Goal: Task Accomplishment & Management: Manage account settings

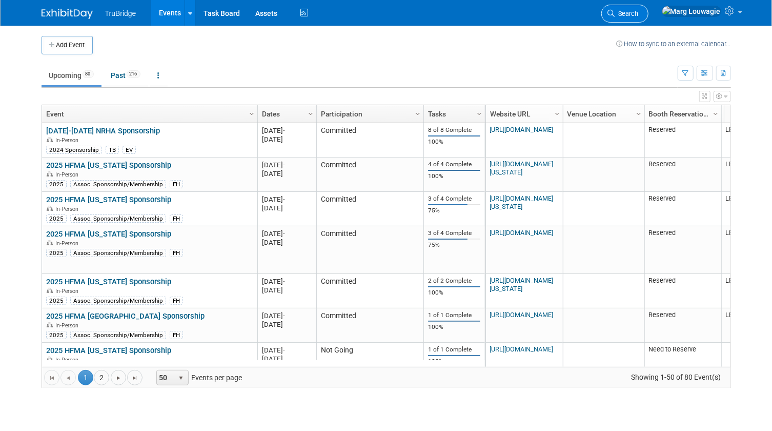
click at [639, 12] on span "Search" at bounding box center [627, 14] width 24 height 8
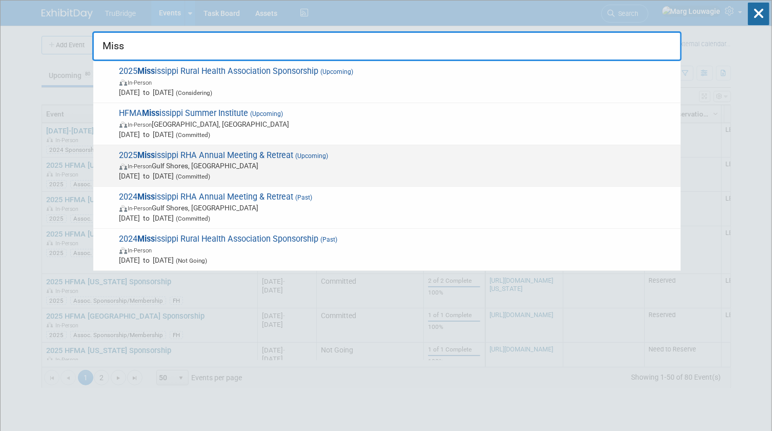
type input "Miss"
click at [236, 165] on span "In-Person Gulf Shores, [GEOGRAPHIC_DATA]" at bounding box center [397, 165] width 556 height 10
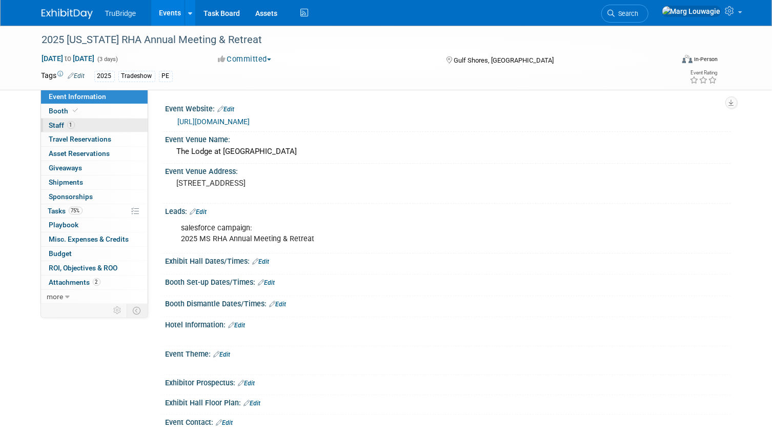
click at [81, 127] on link "1 Staff 1" at bounding box center [94, 125] width 107 height 14
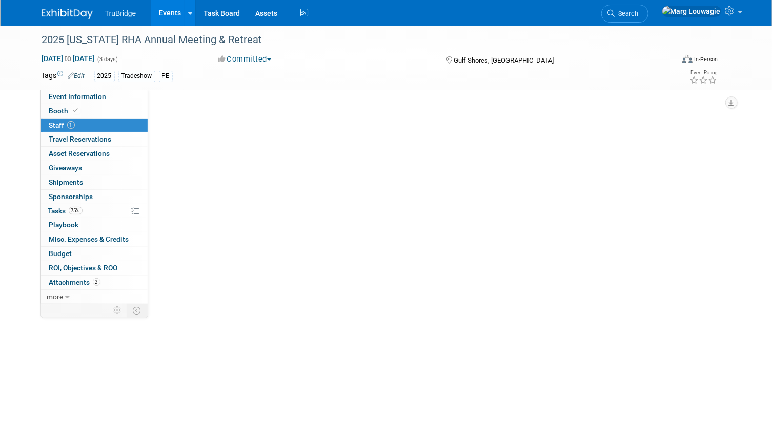
click at [81, 127] on link "1 Staff 1" at bounding box center [94, 125] width 107 height 14
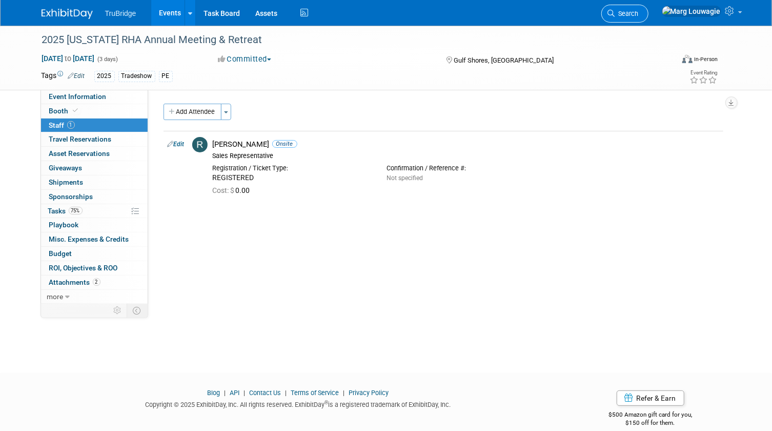
click at [615, 11] on icon at bounding box center [611, 13] width 7 height 7
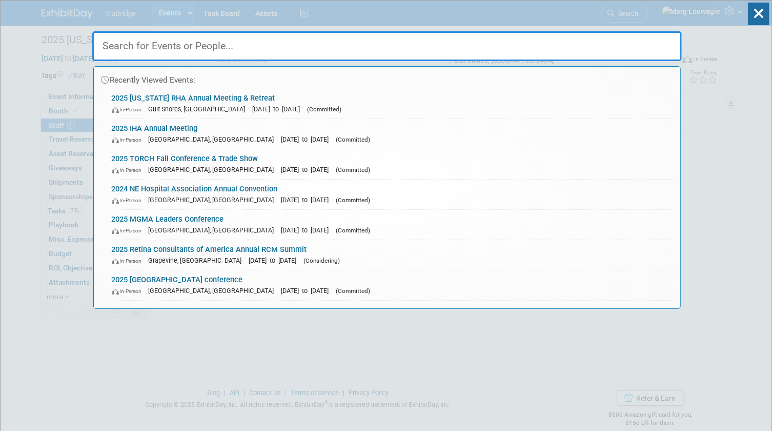
click at [648, 47] on input "text" at bounding box center [386, 46] width 589 height 30
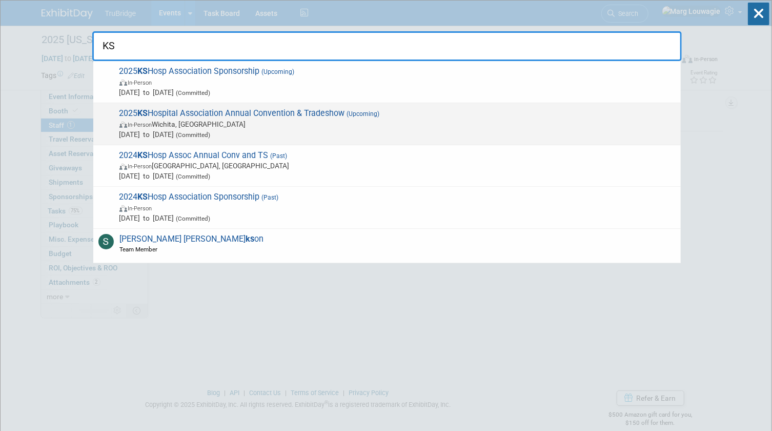
type input "KS"
click at [354, 103] on div "2025 KS Hospital Association Annual Convention & Tradeshow (Upcoming) In-Person…" at bounding box center [386, 124] width 587 height 42
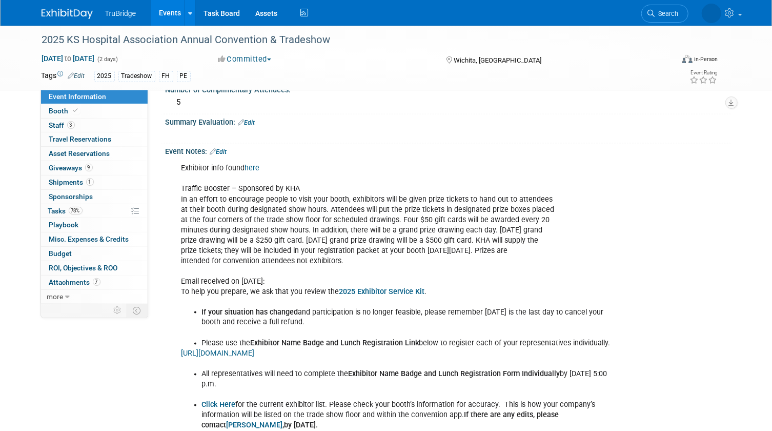
scroll to position [745, 0]
click at [225, 155] on link "Edit" at bounding box center [218, 151] width 17 height 7
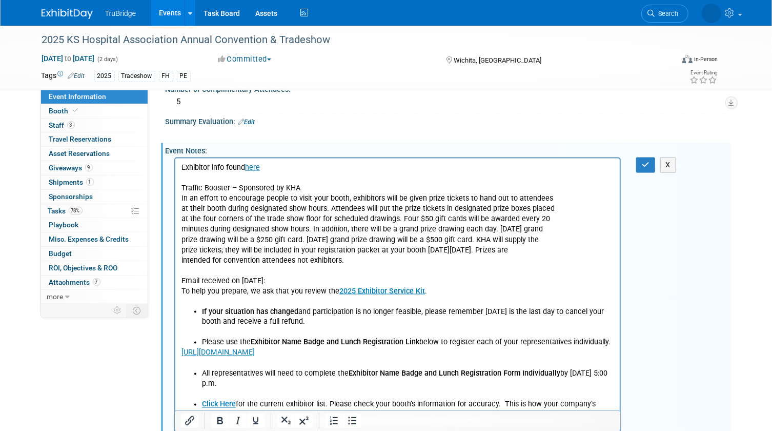
scroll to position [0, 0]
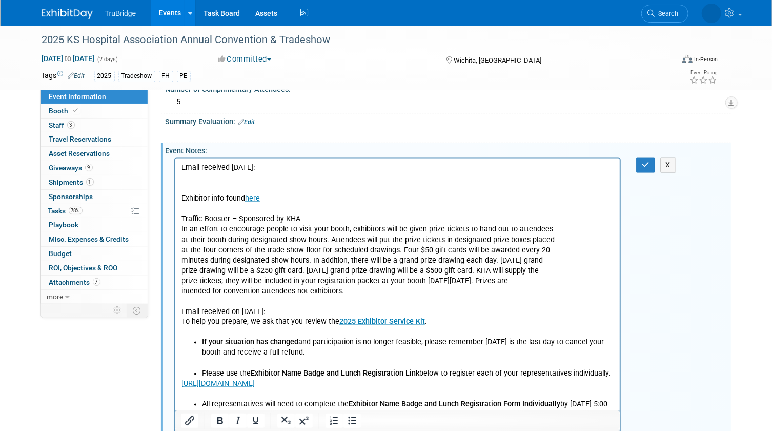
click at [276, 167] on p "Email received 8.19.25:" at bounding box center [397, 167] width 433 height 10
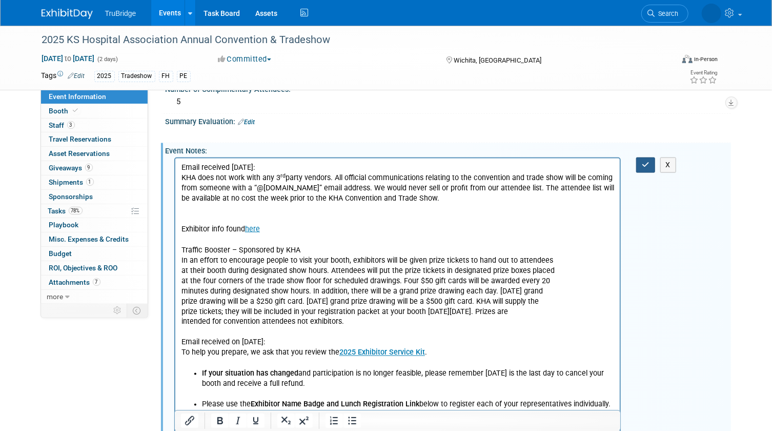
click at [639, 172] on button "button" at bounding box center [645, 164] width 19 height 15
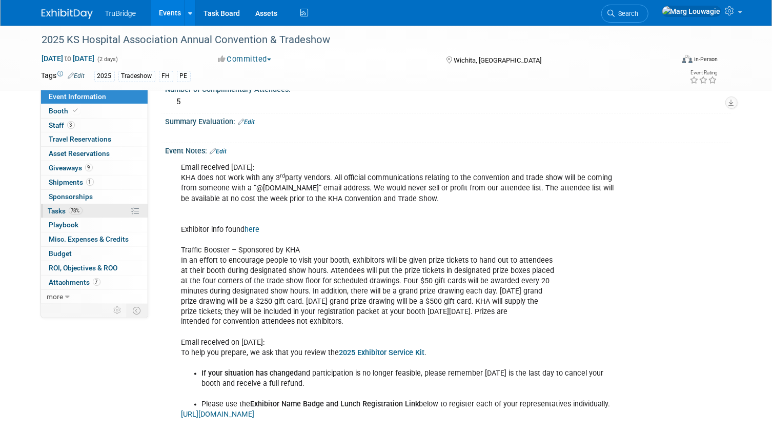
click at [61, 207] on span "Tasks 78%" at bounding box center [65, 211] width 34 height 8
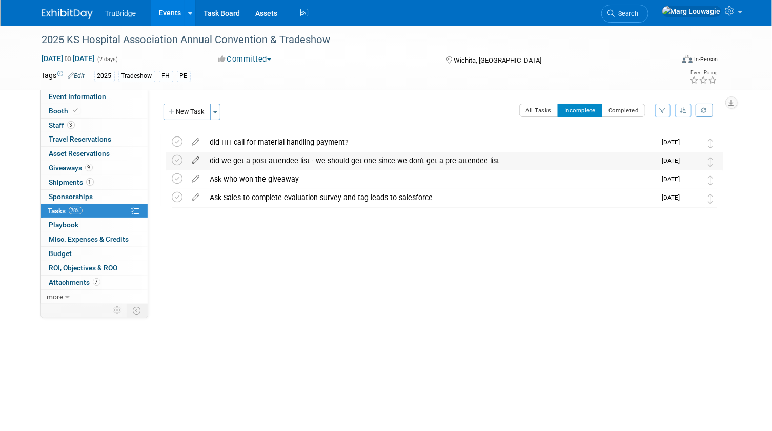
click at [196, 160] on icon at bounding box center [196, 158] width 18 height 13
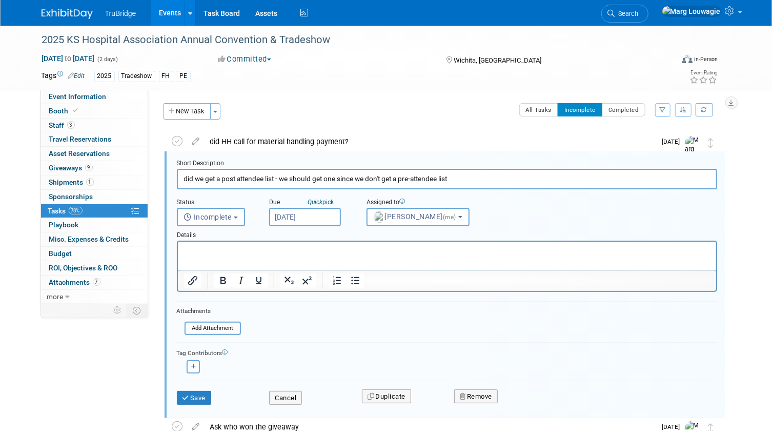
scroll to position [1, 0]
drag, startPoint x: 464, startPoint y: 177, endPoint x: 276, endPoint y: 176, distance: 188.1
click at [276, 176] on input "did we get a post attendee list - we should get one since we don't get a pre-at…" at bounding box center [447, 178] width 540 height 20
click at [275, 175] on input "did we get a post attendee list - we should get one since we don't get a pre-at…" at bounding box center [447, 178] width 540 height 20
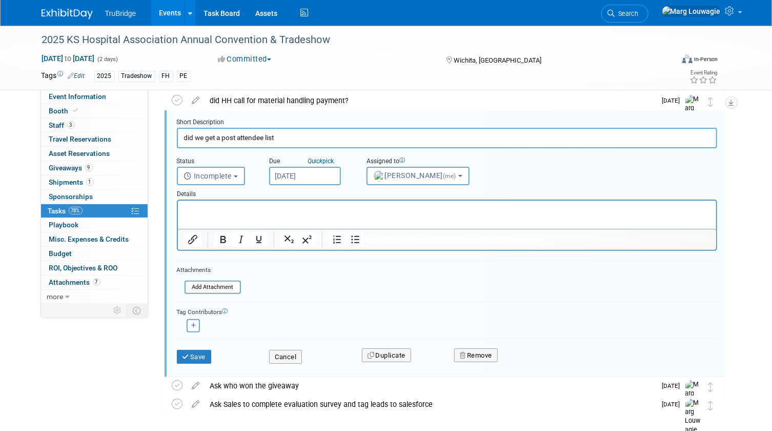
scroll to position [87, 0]
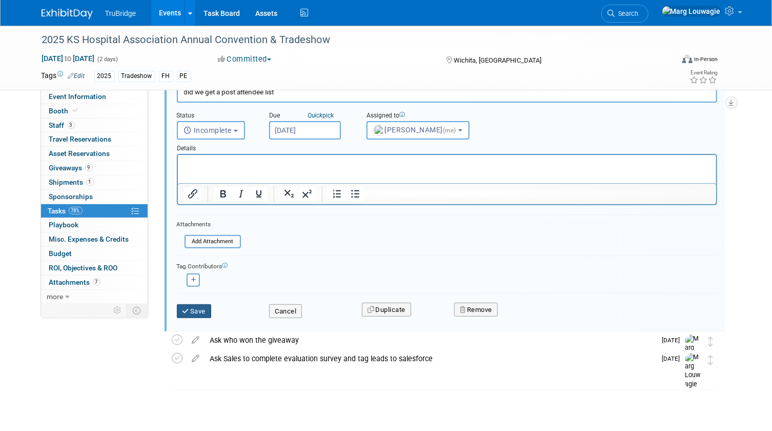
type input "did we get a post attendee list"
click at [201, 305] on button "Save" at bounding box center [194, 311] width 35 height 14
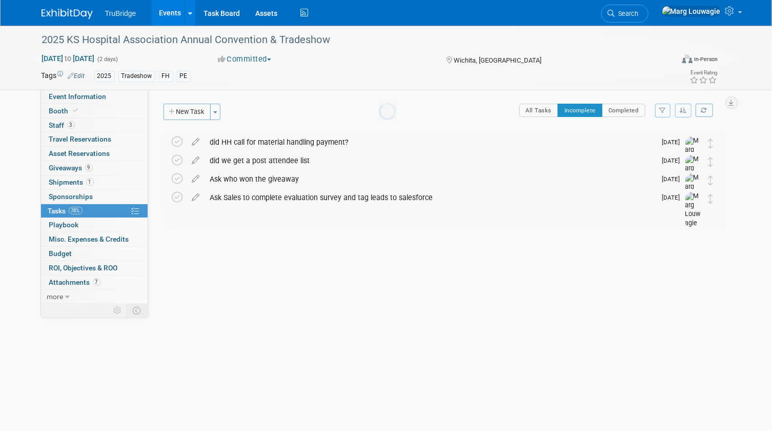
scroll to position [0, 0]
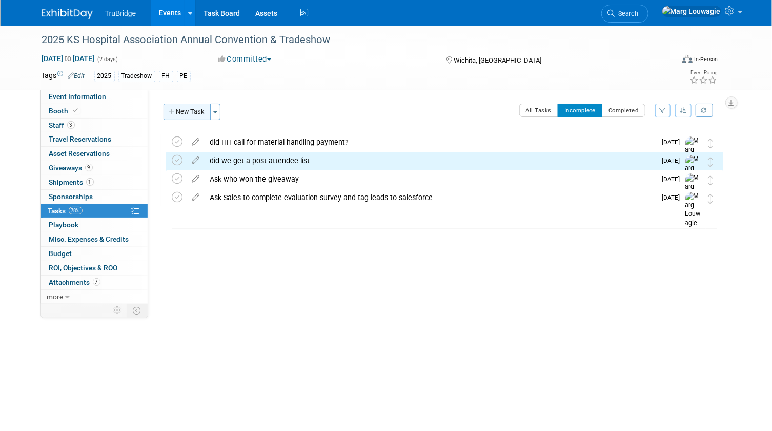
click at [190, 109] on button "New Task" at bounding box center [187, 112] width 47 height 16
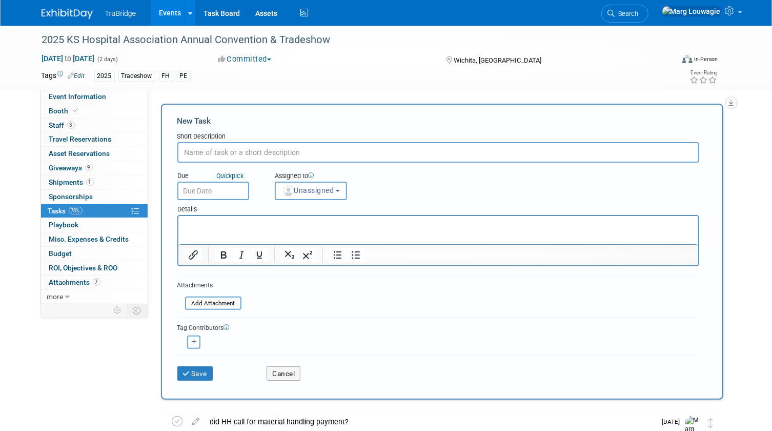
click at [240, 148] on input "text" at bounding box center [438, 152] width 522 height 21
type input "get pre-attendee list - email on 8.19 said we should get one 1 week prior to ev…"
click at [322, 187] on span "Unassigned" at bounding box center [308, 190] width 52 height 8
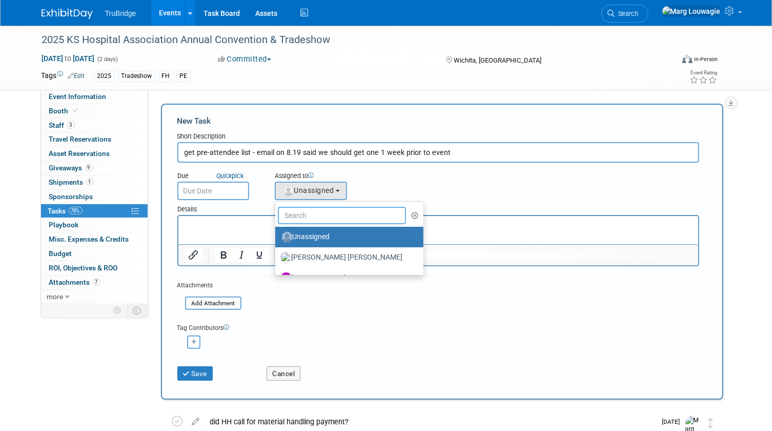
click at [308, 211] on input "text" at bounding box center [342, 215] width 129 height 17
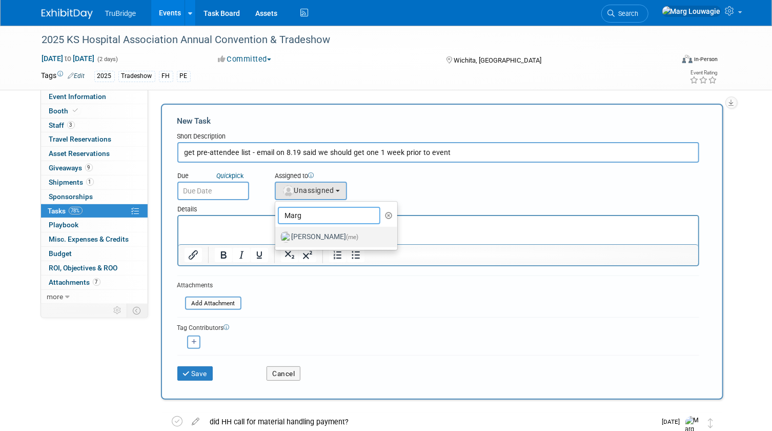
type input "Marg"
drag, startPoint x: 312, startPoint y: 235, endPoint x: 114, endPoint y: 1, distance: 306.3
click at [312, 235] on label "Marg Louwagie (me)" at bounding box center [333, 237] width 107 height 16
click at [277, 235] on input "Marg Louwagie (me)" at bounding box center [273, 235] width 7 height 7
select select "0abee163-1570-438d-a0ea-e9129f2ffbd7"
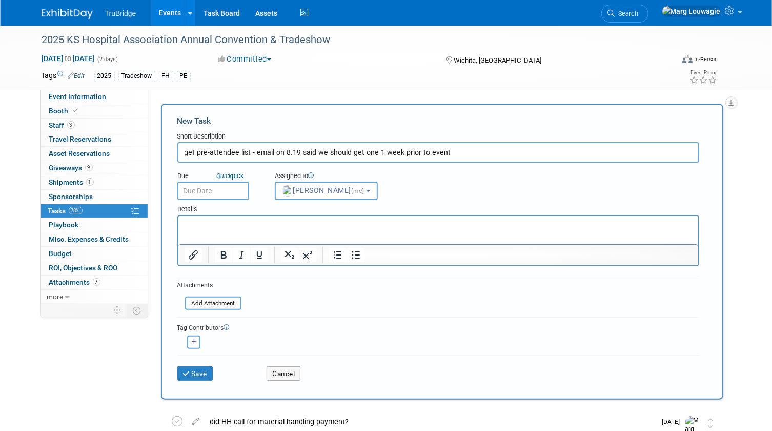
click at [235, 194] on input "text" at bounding box center [213, 190] width 72 height 18
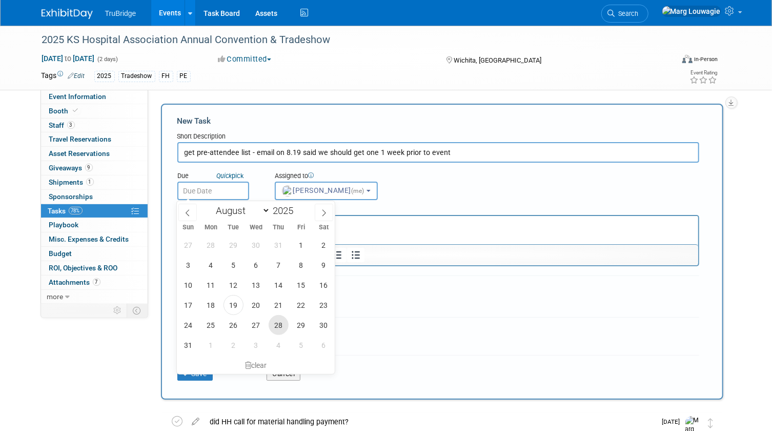
click at [275, 324] on span "28" at bounding box center [279, 325] width 20 height 20
type input "Aug 28, 2025"
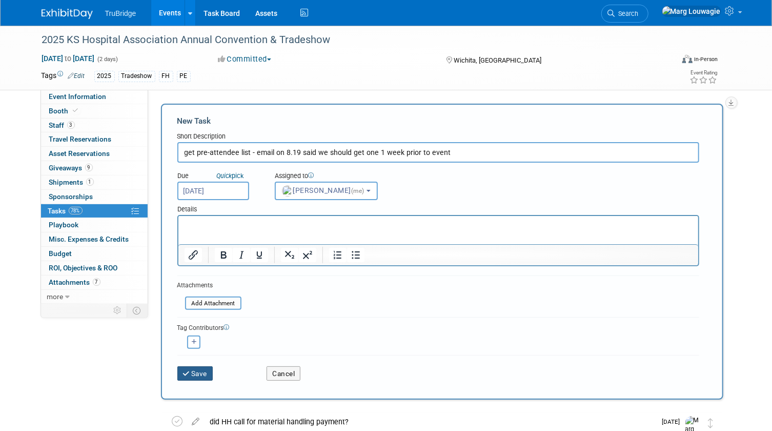
click at [205, 369] on button "Save" at bounding box center [195, 373] width 36 height 14
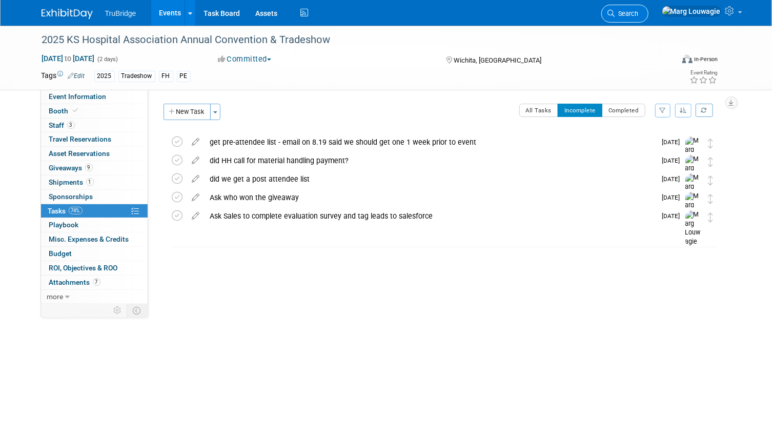
click at [639, 12] on span "Search" at bounding box center [627, 14] width 24 height 8
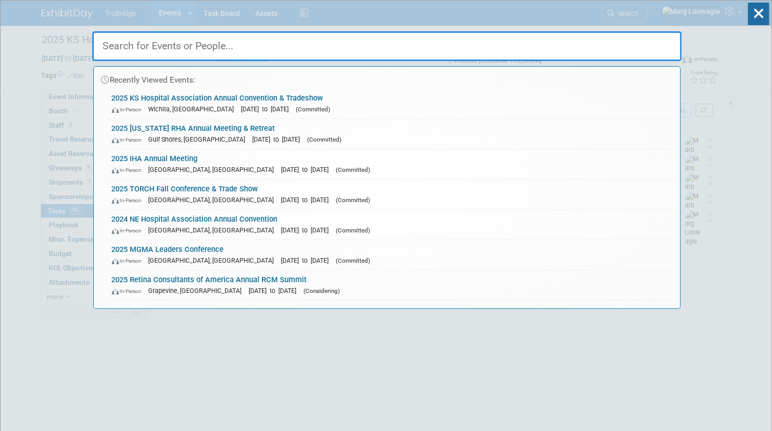
click at [647, 48] on input "text" at bounding box center [386, 46] width 589 height 30
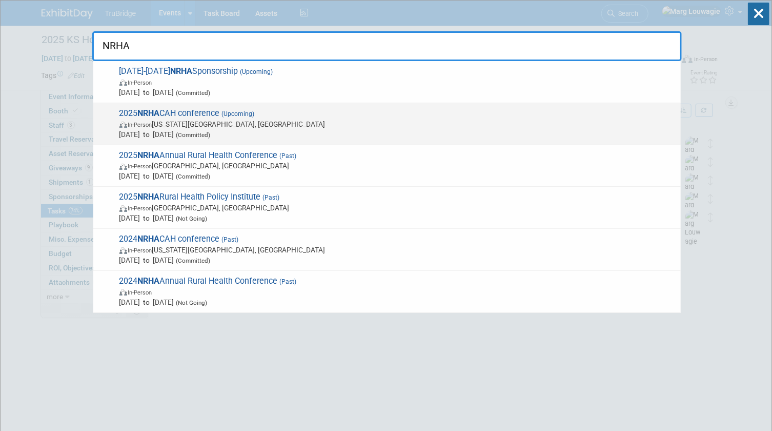
type input "NRHA"
click at [213, 130] on span "Sep 24, 2025 to Sep 27, 2025 (Committed)" at bounding box center [397, 134] width 556 height 10
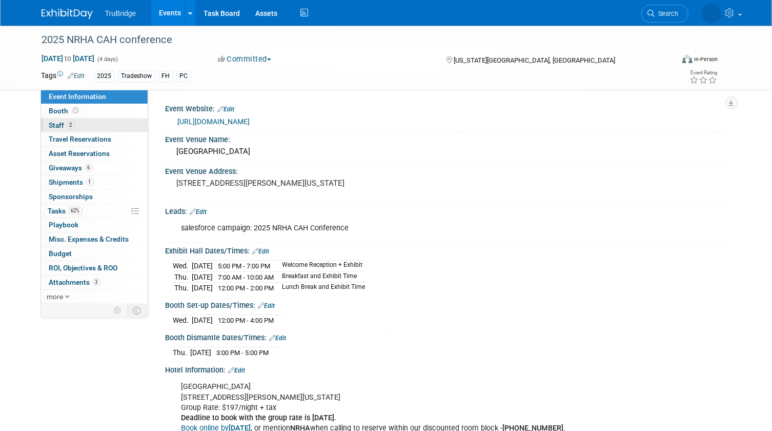
click at [94, 123] on link "2 Staff 2" at bounding box center [94, 125] width 107 height 14
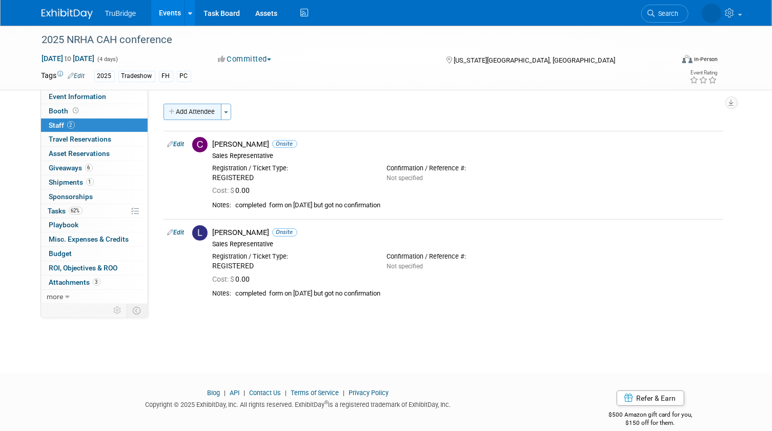
click at [200, 109] on button "Add Attendee" at bounding box center [193, 112] width 58 height 16
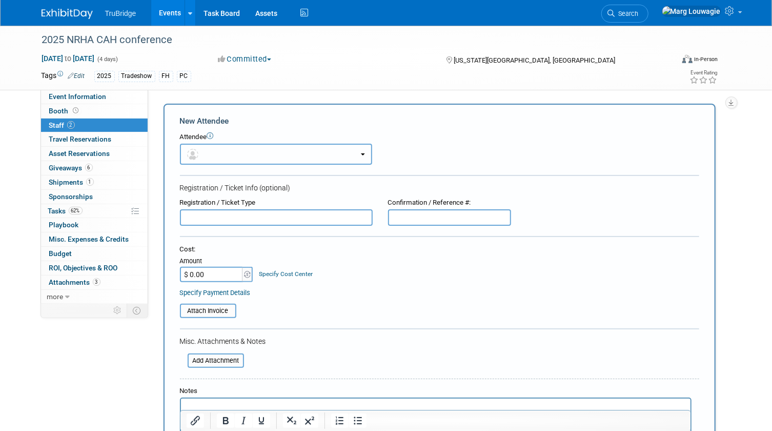
click at [226, 149] on button "button" at bounding box center [276, 154] width 192 height 21
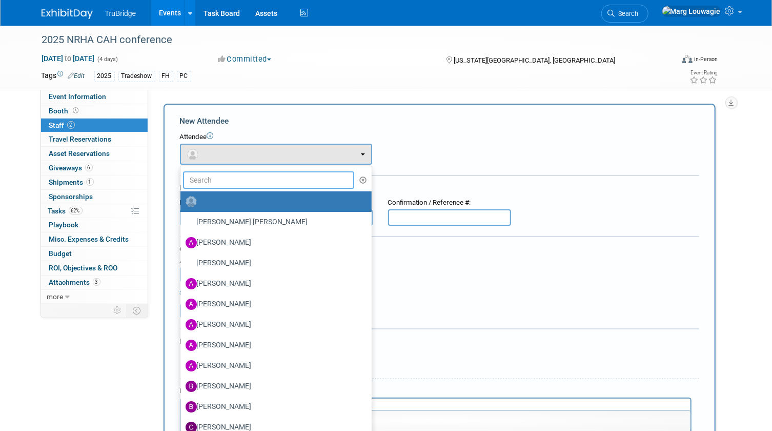
click at [239, 177] on input "text" at bounding box center [269, 179] width 172 height 17
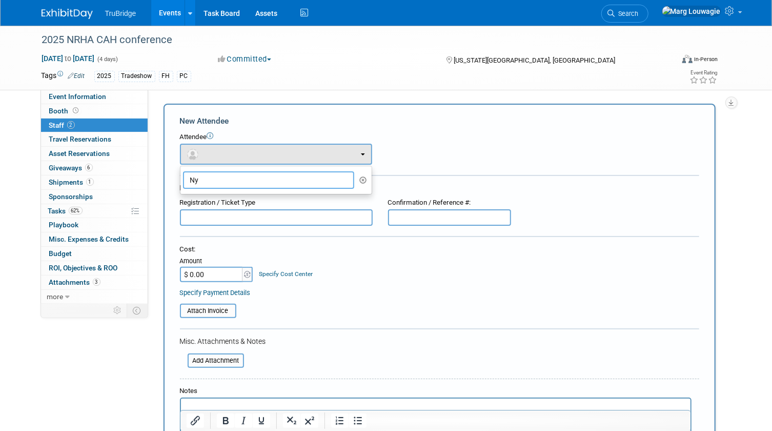
type input "N"
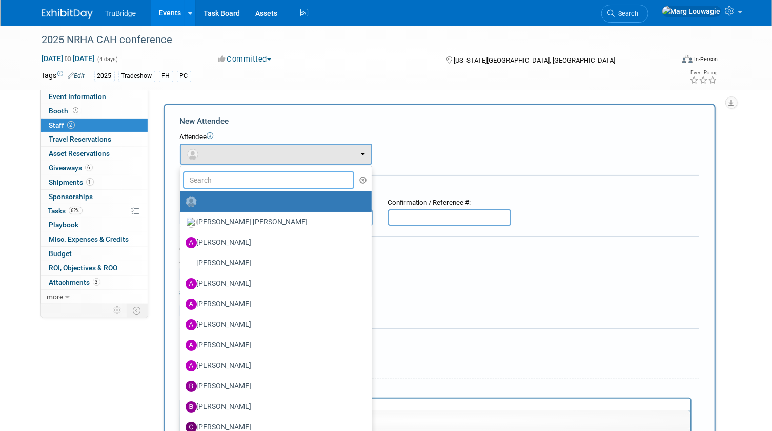
click at [299, 174] on input "text" at bounding box center [269, 179] width 172 height 17
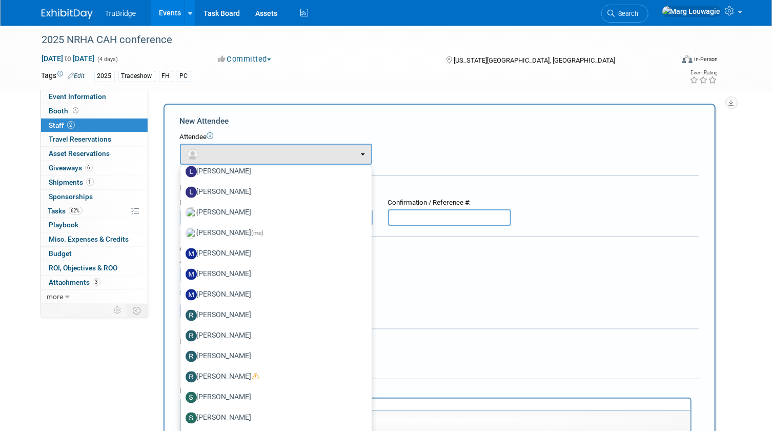
scroll to position [885, 0]
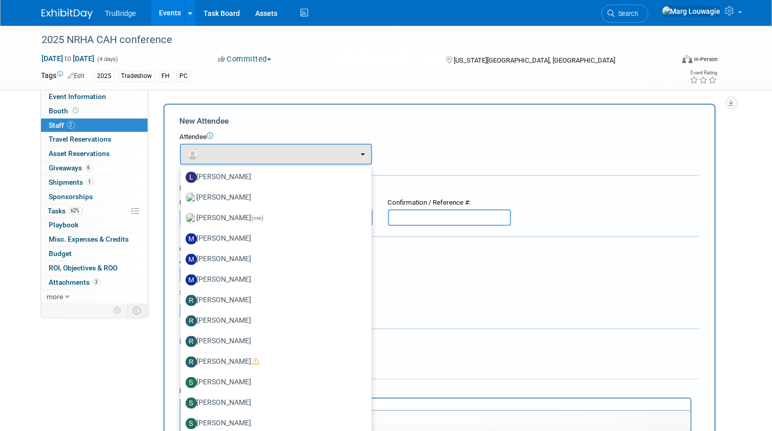
click at [659, 198] on div "Registration / Ticket Type Confirmation / Reference #:" at bounding box center [439, 212] width 535 height 28
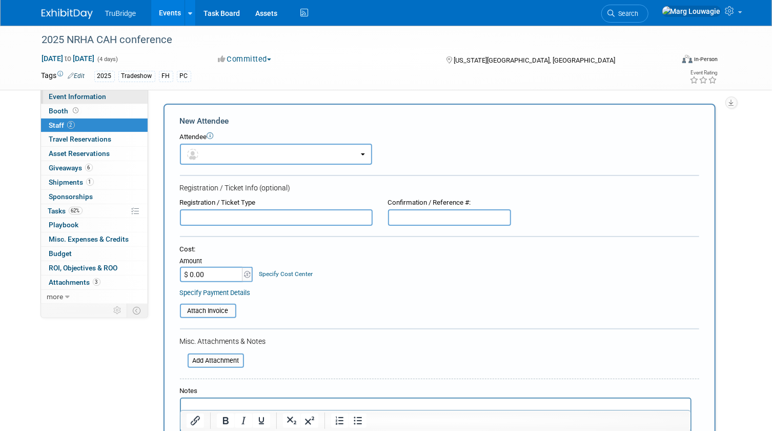
click at [69, 97] on span "Event Information" at bounding box center [77, 96] width 57 height 8
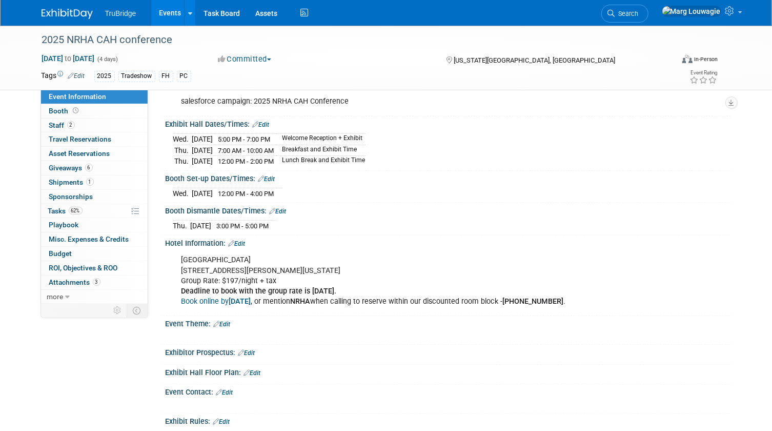
scroll to position [139, 0]
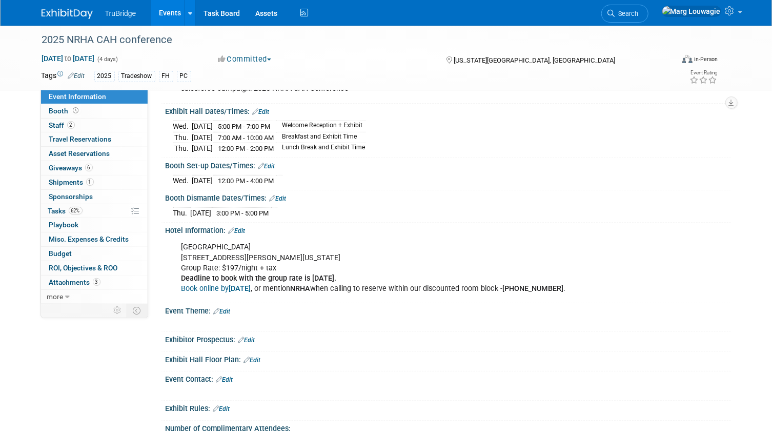
drag, startPoint x: 164, startPoint y: 225, endPoint x: 576, endPoint y: 285, distance: 416.6
click at [576, 285] on div "Hotel Information: Edit Sheraton Crown Center Hotel 2345 McGee St., Kansas City…" at bounding box center [446, 262] width 570 height 80
copy div "Hotel Information: Edit Sheraton Crown Center Hotel 2345 McGee St., Kansas City…"
click at [492, 180] on div "Wed. Sep 24, 2025 12:00 PM - 4:00 PM" at bounding box center [448, 179] width 550 height 14
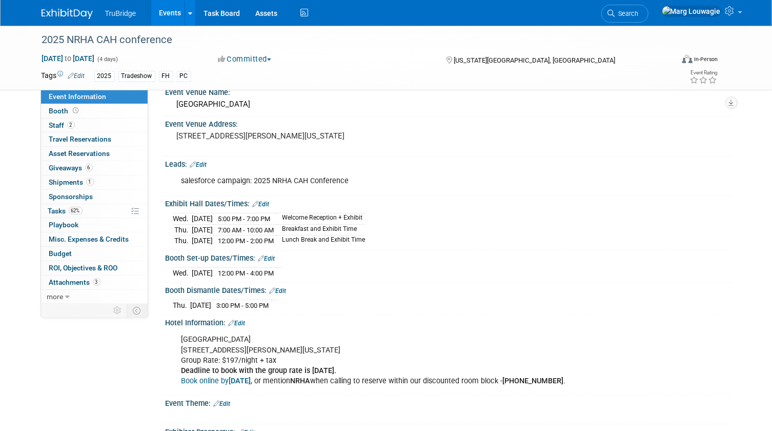
scroll to position [46, 0]
click at [103, 120] on link "2 Staff 2" at bounding box center [94, 125] width 107 height 14
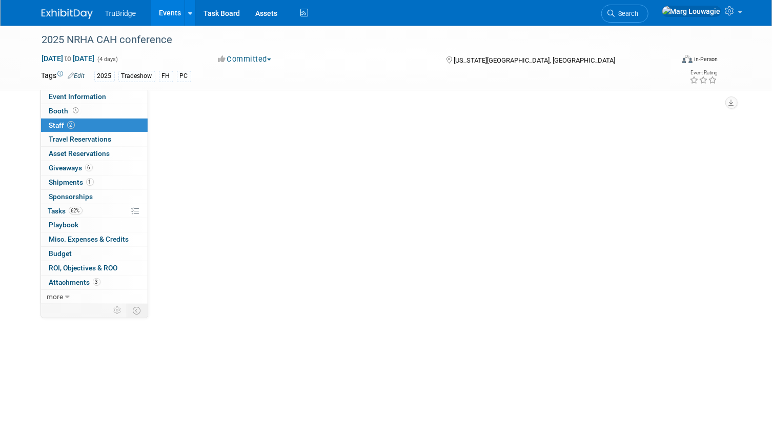
scroll to position [0, 0]
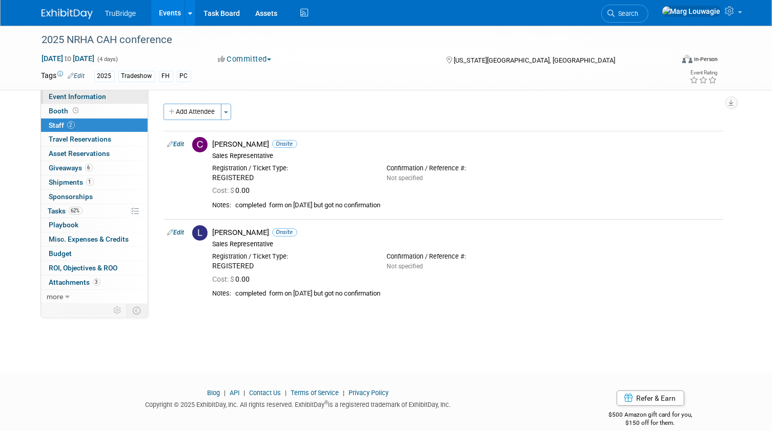
click at [118, 96] on link "Event Information" at bounding box center [94, 97] width 107 height 14
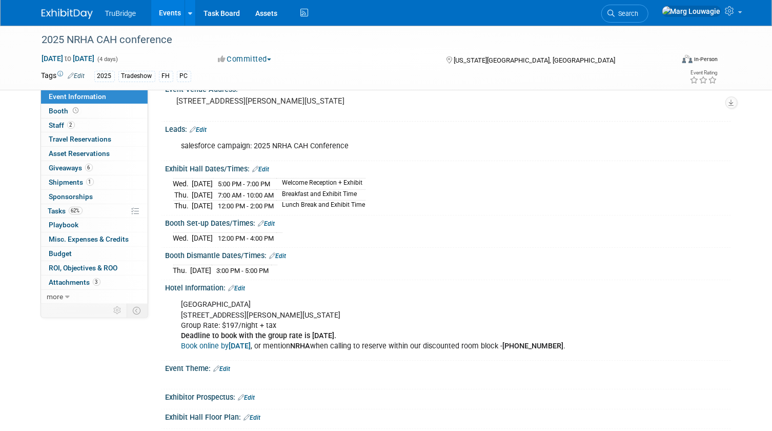
scroll to position [93, 0]
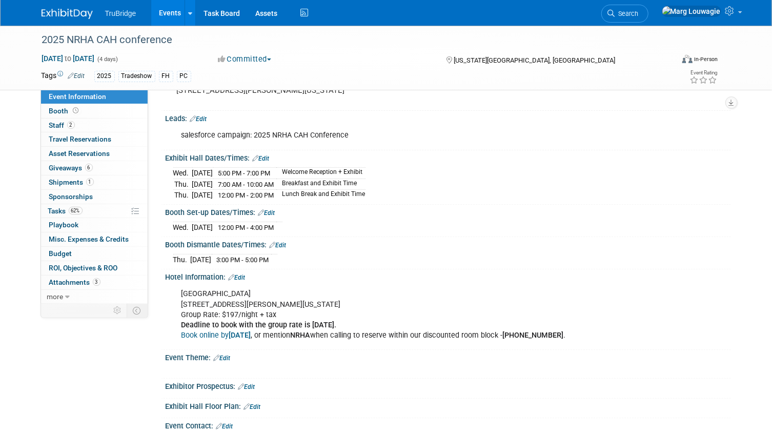
drag, startPoint x: 163, startPoint y: 154, endPoint x: 405, endPoint y: 194, distance: 245.1
click at [405, 194] on div "Exhibit Hall Dates/Times: Edit Wed. Sep 24, 2025 5:00 PM - 7:00 PM Welcome Rece…" at bounding box center [446, 177] width 570 height 54
drag, startPoint x: 253, startPoint y: 181, endPoint x: 479, endPoint y: 163, distance: 227.3
click at [479, 163] on div "Wed. Sep 24, 2025 5:00 PM - 7:00 PM Welcome Reception + Exhibit Thu. Sep 25, 20…" at bounding box center [448, 181] width 565 height 39
drag, startPoint x: 166, startPoint y: 155, endPoint x: 392, endPoint y: 252, distance: 246.6
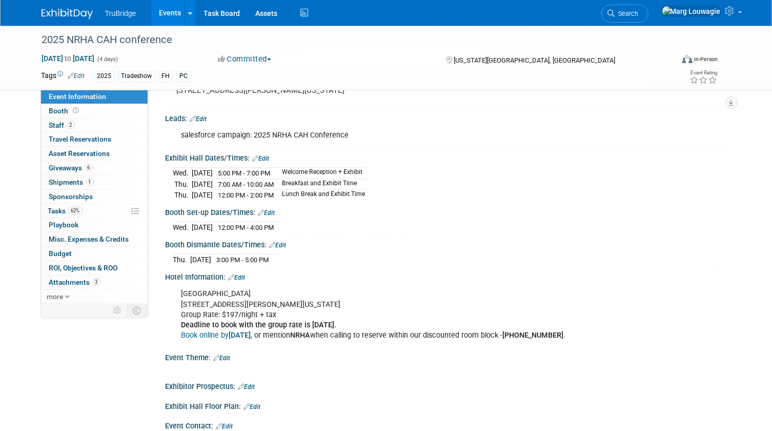
click at [392, 252] on div "Event Website: Edit https://www.ruralhealth.us/events/schedule/critical-access-…" at bounding box center [444, 385] width 560 height 754
copy div "Exhibit Hall Dates/Times: Edit Wed. Sep 24, 2025 5:00 PM - 7:00 PM Welcome Rece…"
click at [543, 300] on div "Sheraton Crown Center Hotel 2345 McGee St., Kansas City, MO 64108 Group Rate: $…" at bounding box center [397, 314] width 447 height 62
click at [734, 15] on icon at bounding box center [731, 10] width 12 height 9
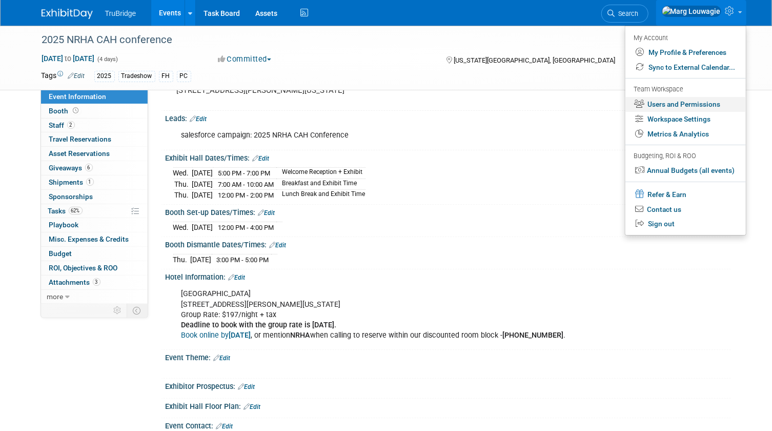
click at [715, 108] on link "Users and Permissions" at bounding box center [685, 104] width 120 height 15
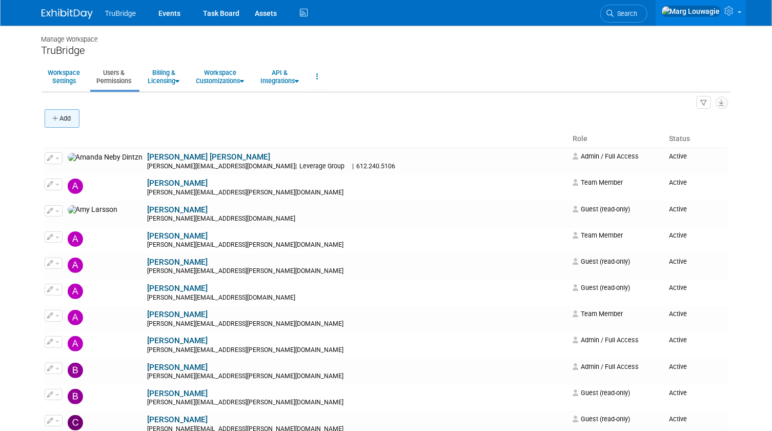
click at [65, 117] on button "Add" at bounding box center [62, 118] width 35 height 18
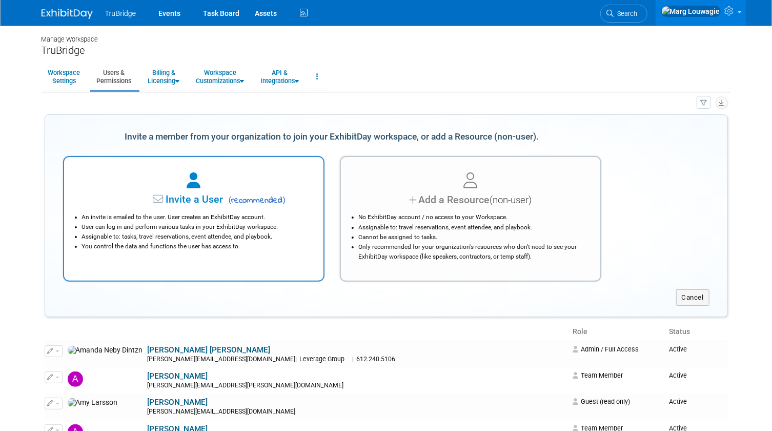
click at [169, 192] on div "Invite a User ( recommended )" at bounding box center [194, 199] width 234 height 15
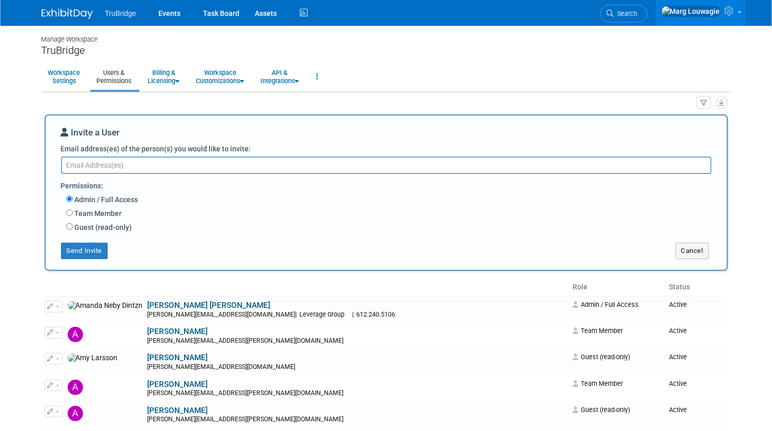
click at [166, 164] on textarea "Email address(es) of the person(s) you would like to invite:" at bounding box center [386, 164] width 650 height 17
click at [142, 164] on textarea "Email address(es) of the person(s) you would like to invite:" at bounding box center [386, 164] width 650 height 17
click at [132, 167] on textarea "Email address(es) of the person(s) you would like to invite:" at bounding box center [386, 164] width 650 height 17
type textarea "[EMAIL_ADDRESS][PERSON_NAME][DOMAIN_NAME]"
click at [68, 212] on input "Team Member" at bounding box center [69, 212] width 7 height 7
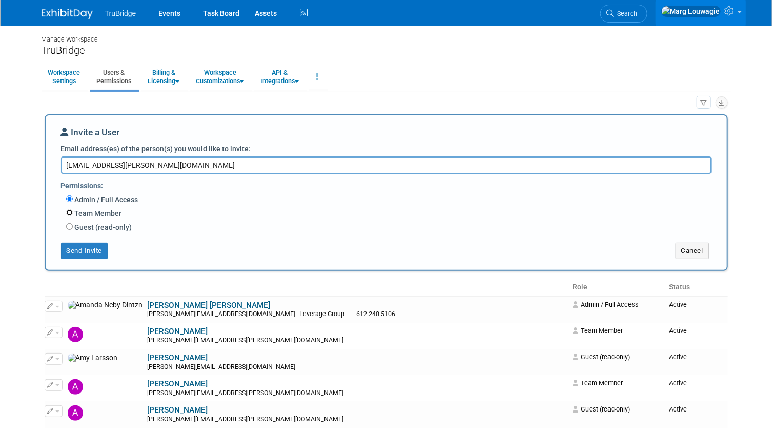
radio input "true"
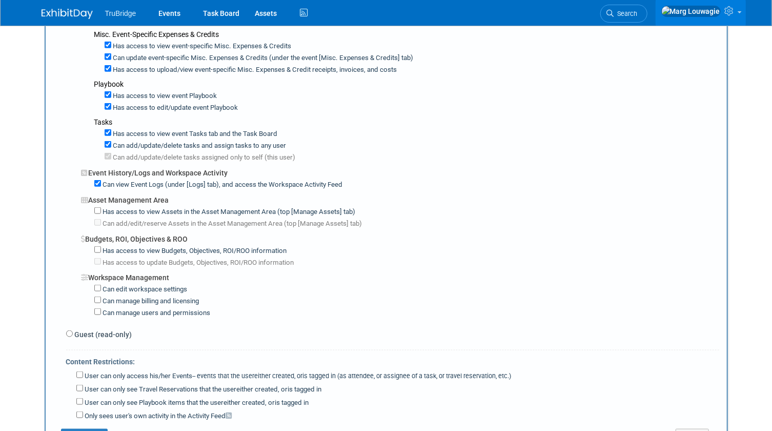
scroll to position [559, 0]
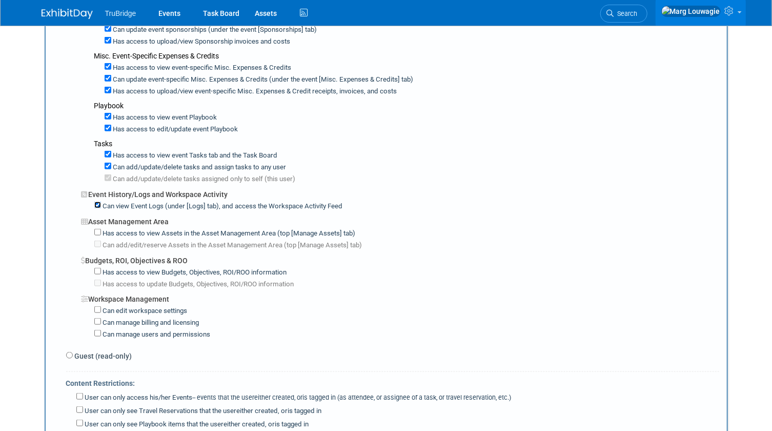
click at [98, 201] on input "Can view Event Logs (under [Logs] tab), and access the Workspace Activity Feed" at bounding box center [97, 204] width 7 height 7
checkbox input "false"
click at [107, 162] on input "Can add/update/delete tasks and assign tasks to any user" at bounding box center [108, 165] width 7 height 7
checkbox input "false"
click at [106, 174] on input "Can add/update/delete tasks assigned only to self (this user)" at bounding box center [108, 177] width 7 height 7
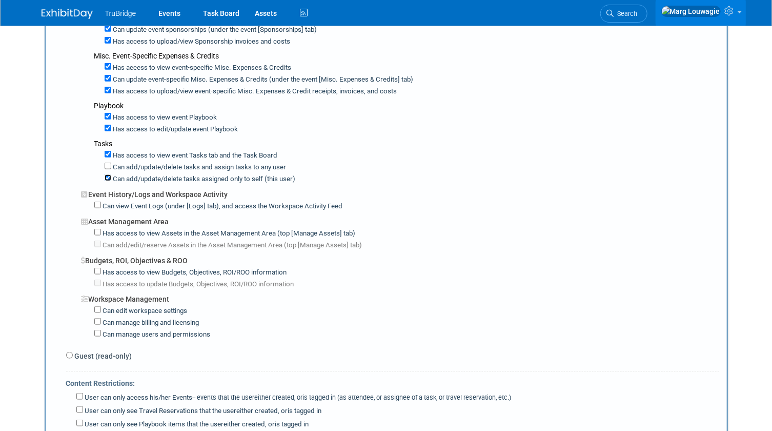
checkbox input "false"
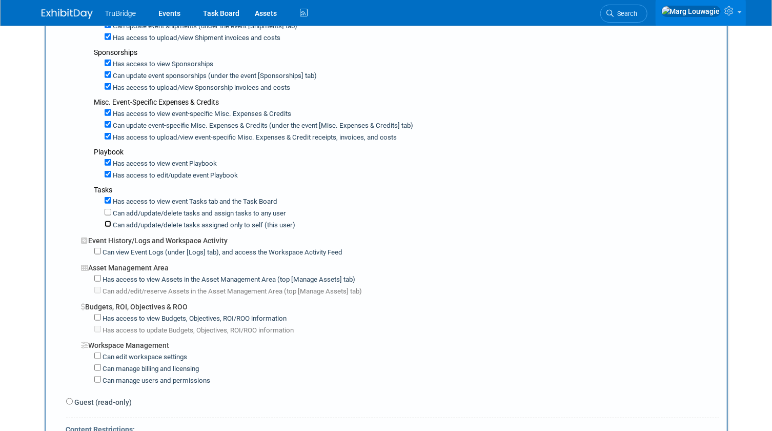
scroll to position [513, 0]
click at [105, 197] on input "Has access to view event Tasks tab and the Task Board" at bounding box center [108, 200] width 7 height 7
checkbox input "false"
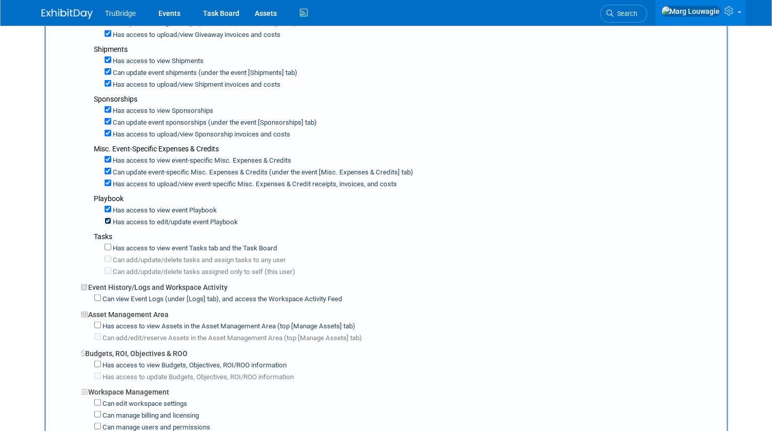
click at [105, 217] on input "Has access to edit/update event Playbook" at bounding box center [108, 220] width 7 height 7
checkbox input "false"
click at [105, 156] on input "Has access to view event-specific Misc. Expenses & Credits" at bounding box center [108, 159] width 7 height 7
checkbox input "false"
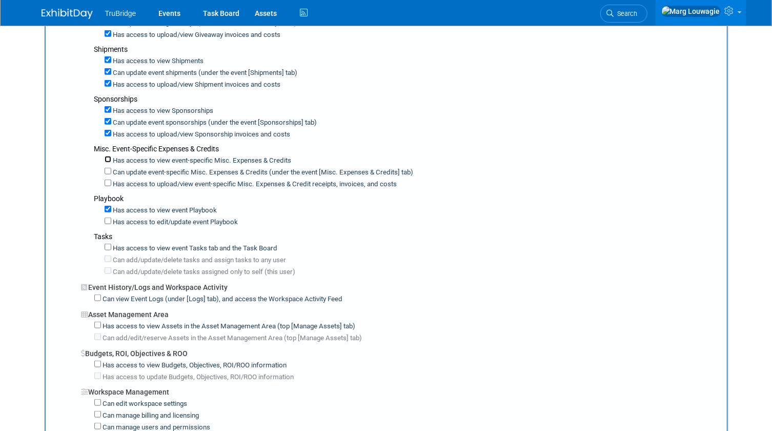
checkbox input "false"
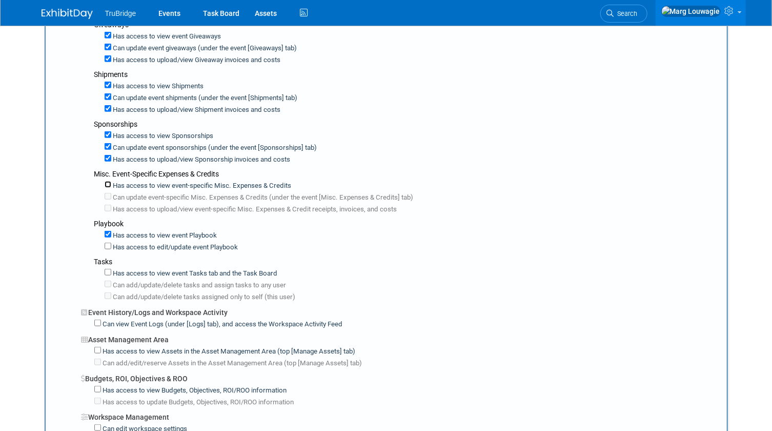
scroll to position [419, 0]
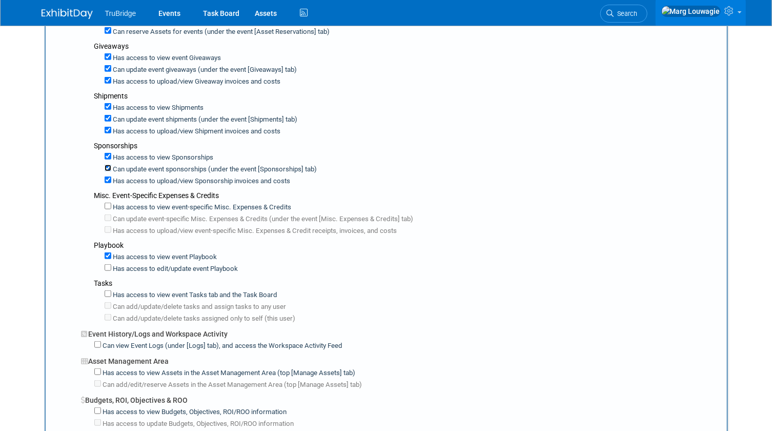
click at [107, 165] on input "Can update event sponsorships (under the event [Sponsorships] tab)" at bounding box center [108, 168] width 7 height 7
checkbox input "false"
click at [108, 176] on input "Has access to view Sponsorship invoices and costs" at bounding box center [108, 179] width 7 height 7
checkbox input "false"
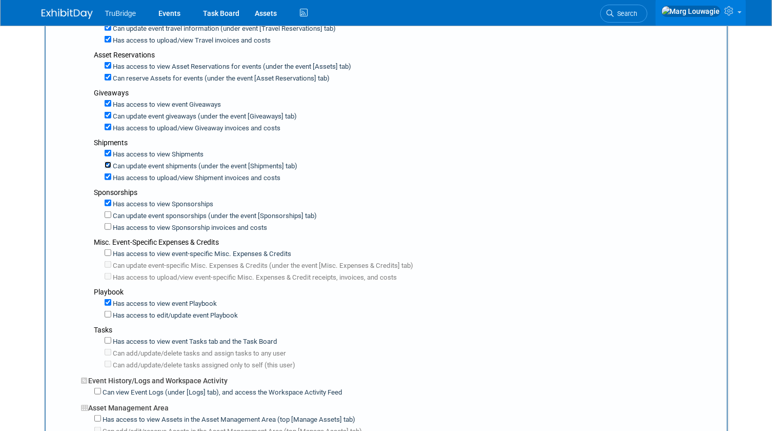
click at [106, 161] on input "Can update event shipments (under the event [Shipments] tab)" at bounding box center [108, 164] width 7 height 7
checkbox input "false"
click at [106, 173] on input "Has access to view Shipment invoices and costs" at bounding box center [108, 176] width 7 height 7
checkbox input "false"
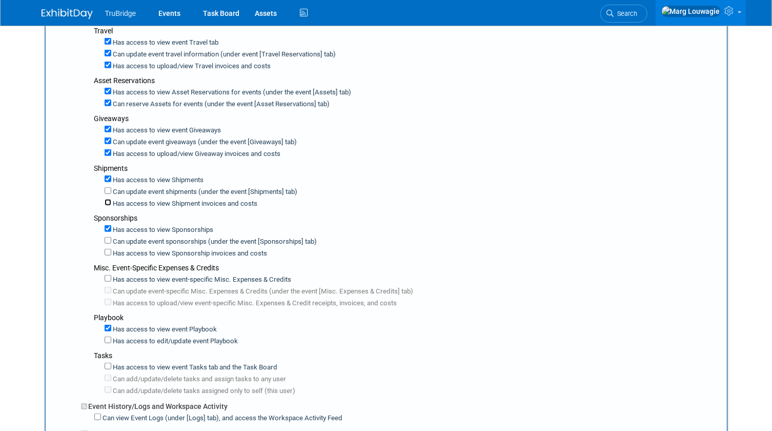
scroll to position [326, 0]
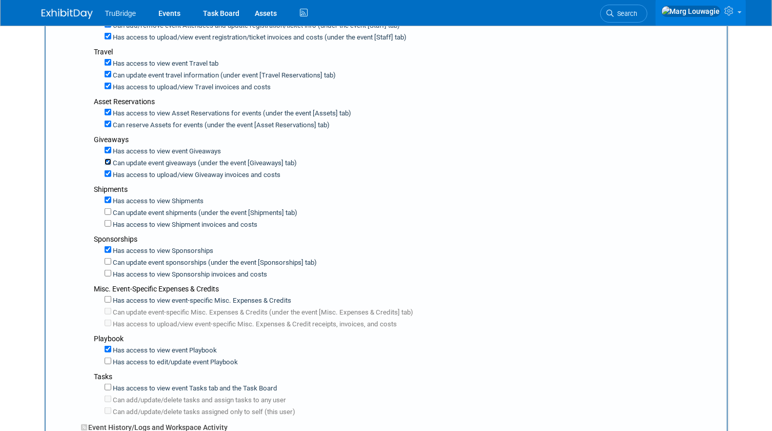
click at [108, 158] on input "Can update event giveaways (under the event [Giveaways] tab)" at bounding box center [108, 161] width 7 height 7
checkbox input "false"
click at [108, 170] on input "Has access to view Giveaway invoices and costs" at bounding box center [108, 173] width 7 height 7
checkbox input "false"
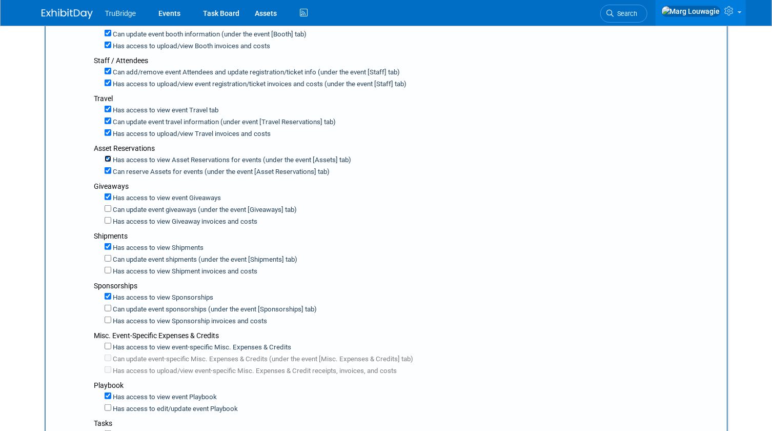
click at [108, 155] on input "Has access to view Asset Reservations for events (under the event [Assets] tab)" at bounding box center [108, 158] width 7 height 7
checkbox input "false"
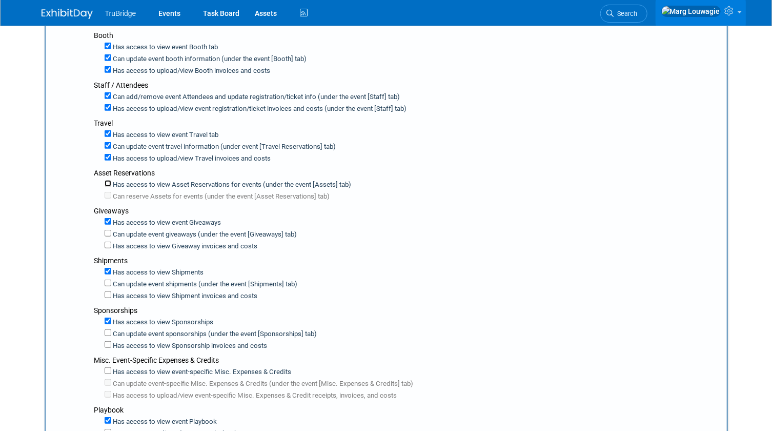
scroll to position [233, 0]
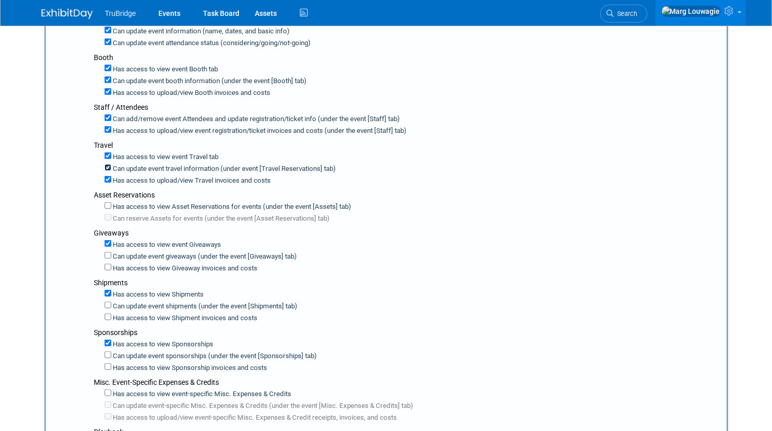
click at [108, 166] on input "Can update event travel information (under event [Travel Reservations] tab)" at bounding box center [108, 167] width 7 height 7
checkbox input "false"
click at [108, 176] on input "Has access to view Travel invoices and costs" at bounding box center [108, 179] width 7 height 7
checkbox input "false"
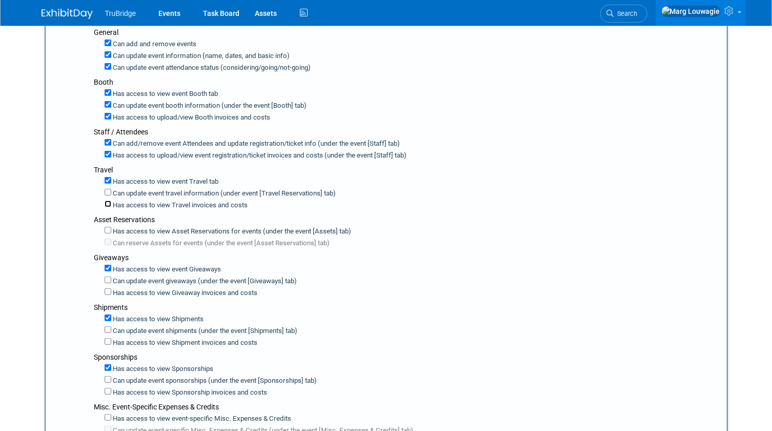
scroll to position [186, 0]
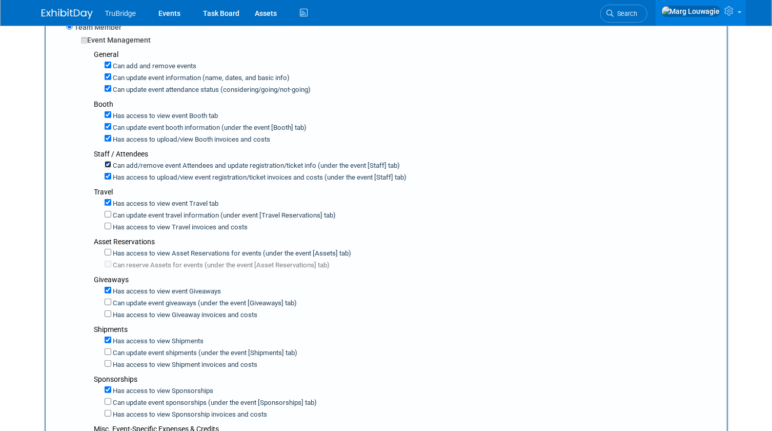
click at [109, 161] on input "Can add/remove event Attendees and update registration/ticket info (under the e…" at bounding box center [108, 164] width 7 height 7
checkbox input "false"
click at [108, 173] on input "Has access to view event registration/ticket invoices and costs (under the even…" at bounding box center [108, 176] width 7 height 7
checkbox input "false"
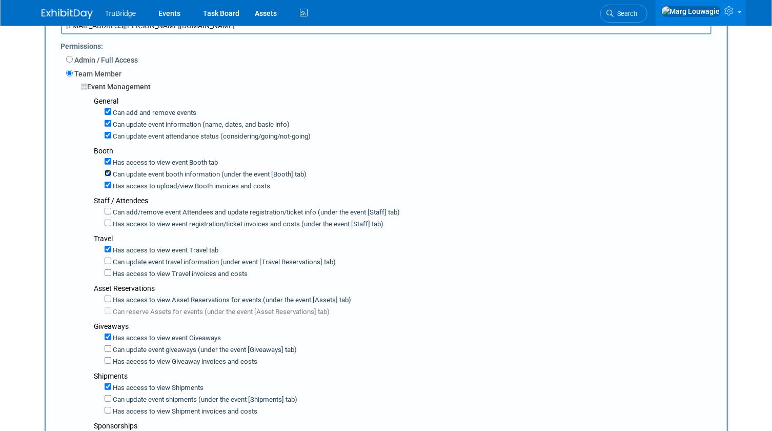
click at [108, 172] on input "Can update event booth information (under the event [Booth] tab)" at bounding box center [108, 173] width 7 height 7
checkbox input "false"
click at [105, 181] on input "Has access to view Booth invoices and costs" at bounding box center [108, 184] width 7 height 7
checkbox input "false"
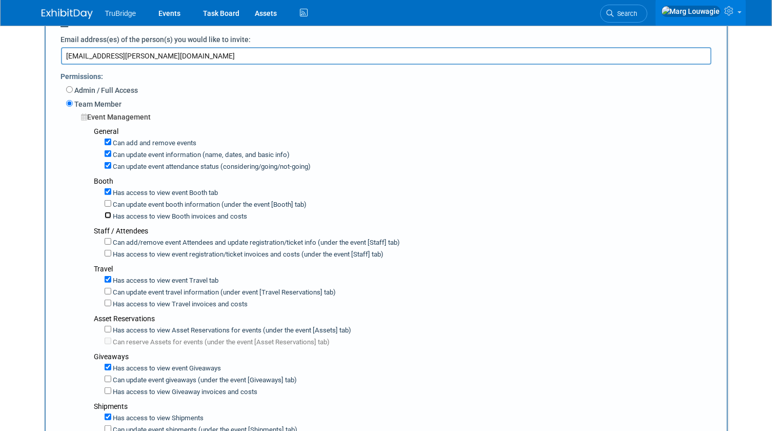
scroll to position [93, 0]
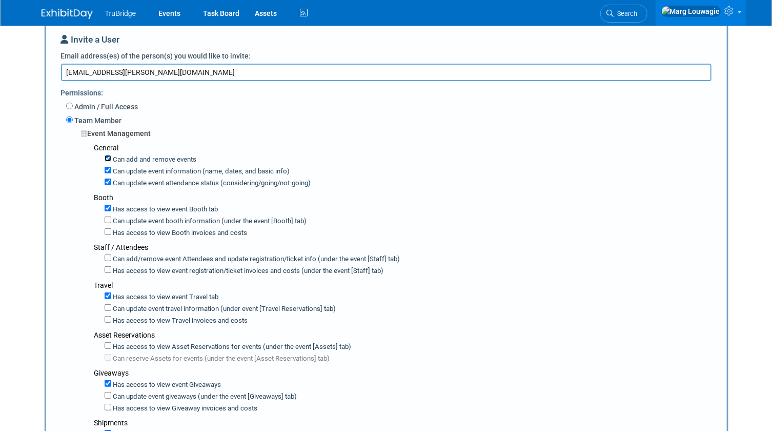
click at [109, 157] on input "Can add and remove events" at bounding box center [108, 158] width 7 height 7
checkbox input "false"
click at [108, 168] on input "Can update event information (name, dates, and basic info)" at bounding box center [108, 170] width 7 height 7
checkbox input "false"
click at [107, 180] on input "Can update event attendance status (considering/going/not-going)" at bounding box center [108, 181] width 7 height 7
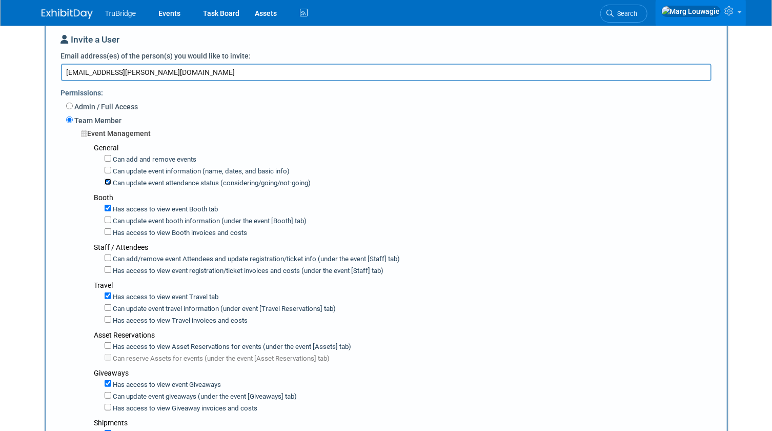
checkbox input "false"
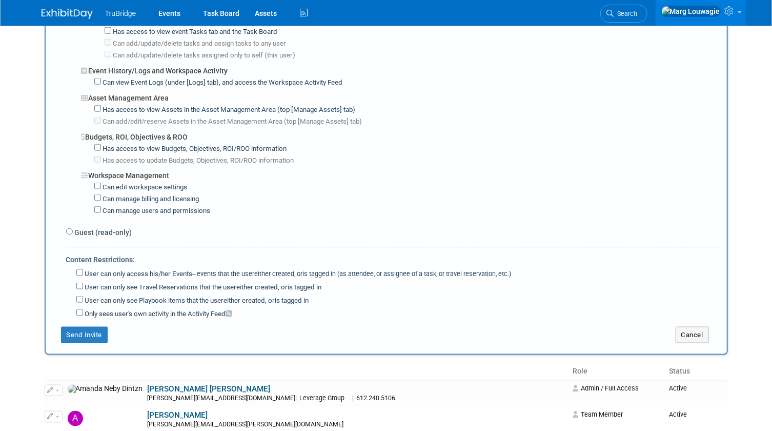
scroll to position [699, 0]
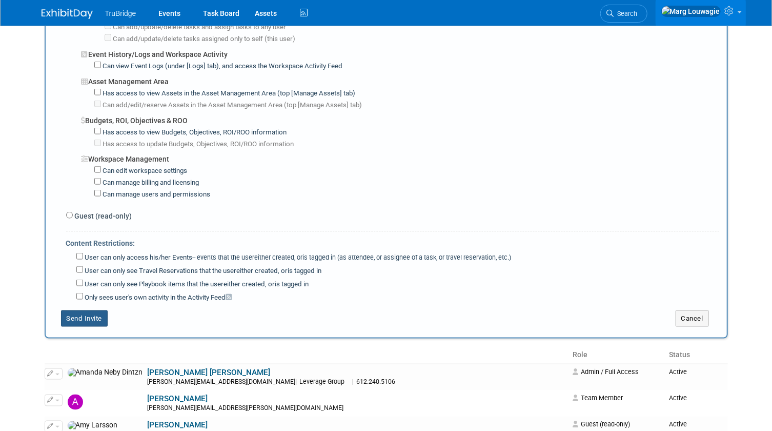
click at [98, 310] on button "Send Invite" at bounding box center [84, 318] width 47 height 16
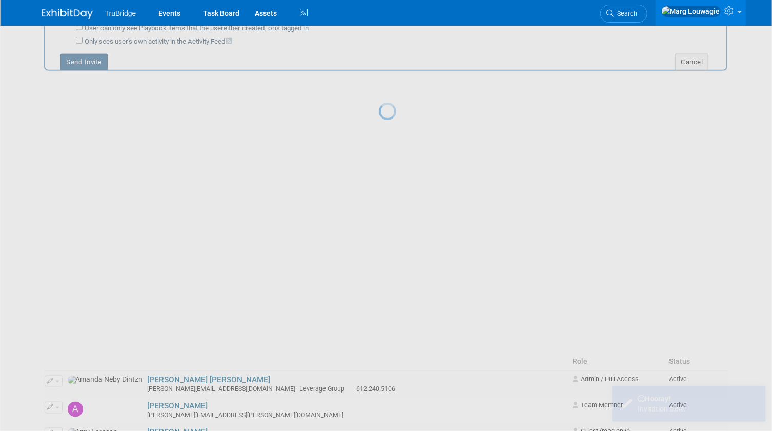
scroll to position [0, 0]
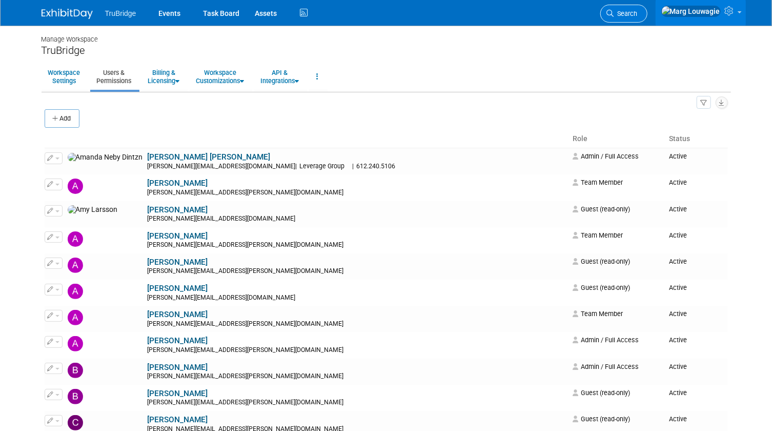
click at [614, 11] on icon at bounding box center [610, 13] width 7 height 7
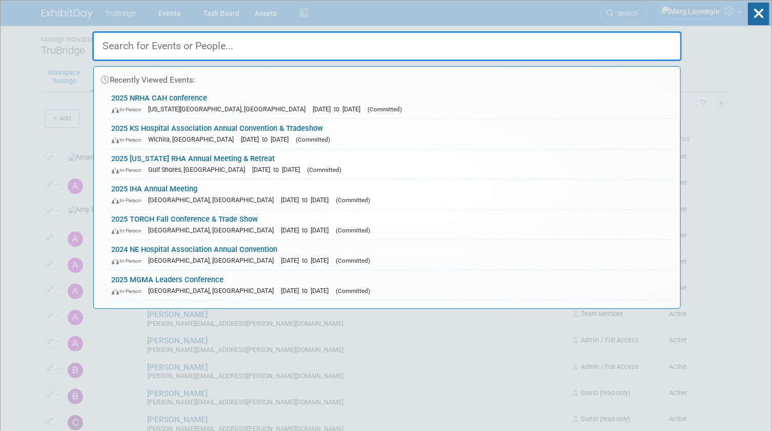
click at [644, 39] on input "text" at bounding box center [386, 46] width 589 height 30
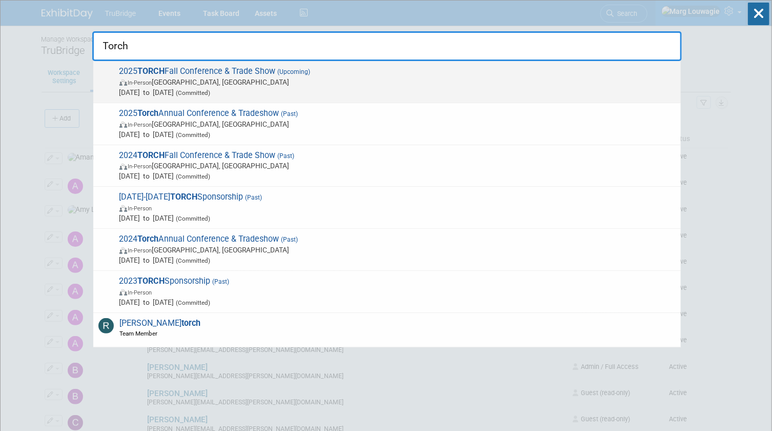
type input "Torch"
click at [272, 74] on span "2025 TORCH Fall Conference & Trade Show (Upcoming) In-Person Austin, TX Sep 8, …" at bounding box center [395, 81] width 559 height 31
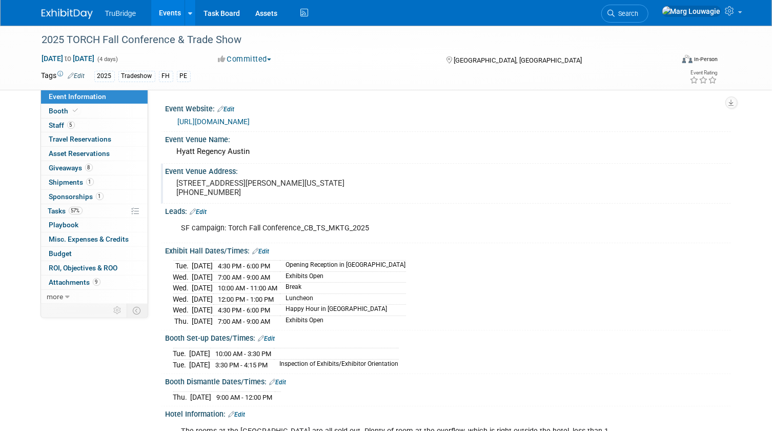
scroll to position [46, 0]
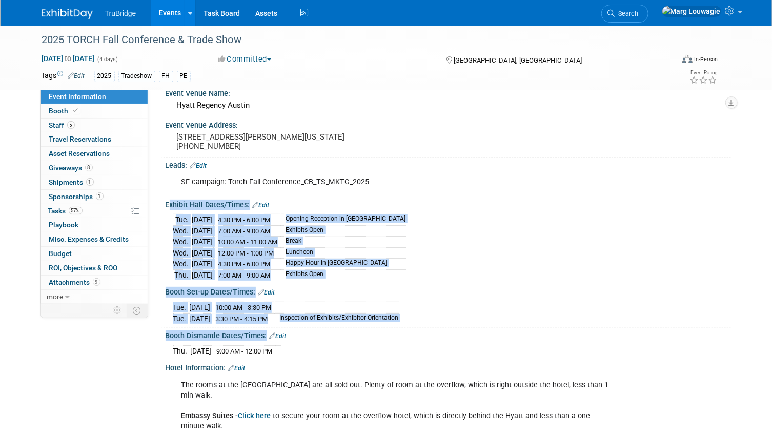
drag, startPoint x: 164, startPoint y: 211, endPoint x: 438, endPoint y: 351, distance: 307.9
copy div "Exhibit Hall Dates/Times: Edit [DATE] 4:30 PM - 6:00 PM Opening Reception in [G…"
